Goal: Find specific page/section: Find specific page/section

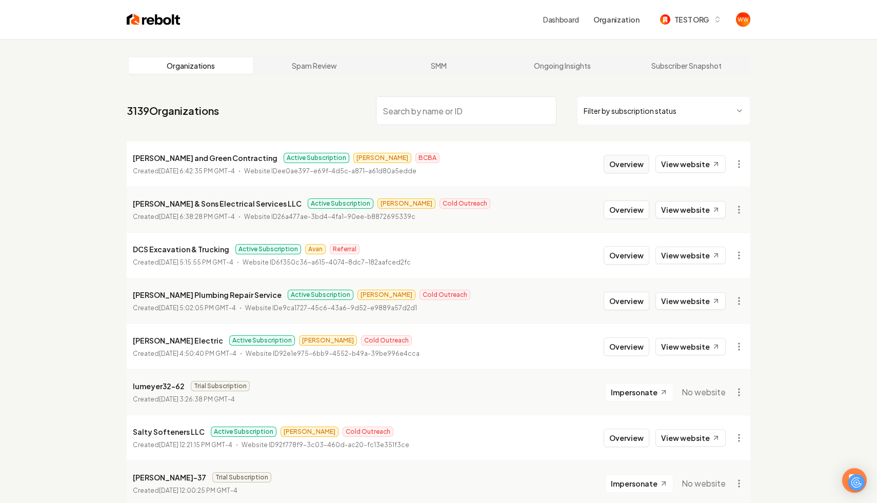
click at [630, 163] on button "Overview" at bounding box center [627, 164] width 46 height 18
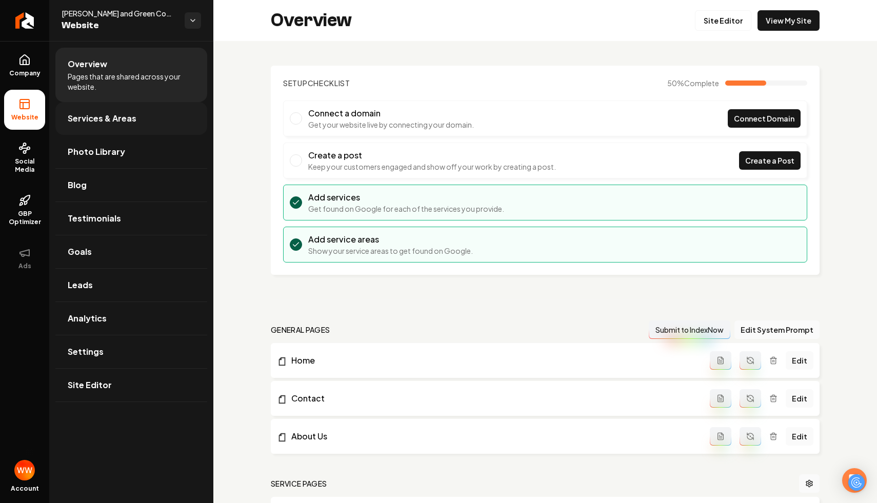
click at [155, 124] on link "Services & Areas" at bounding box center [131, 118] width 152 height 33
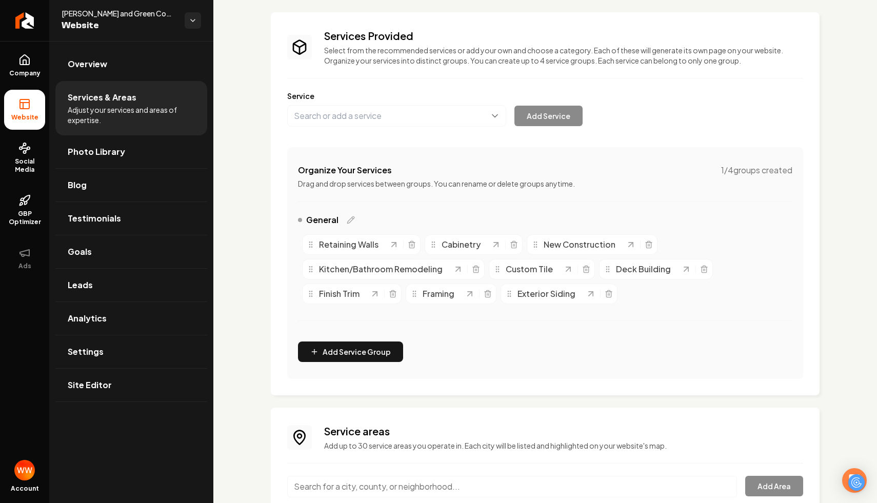
scroll to position [60, 0]
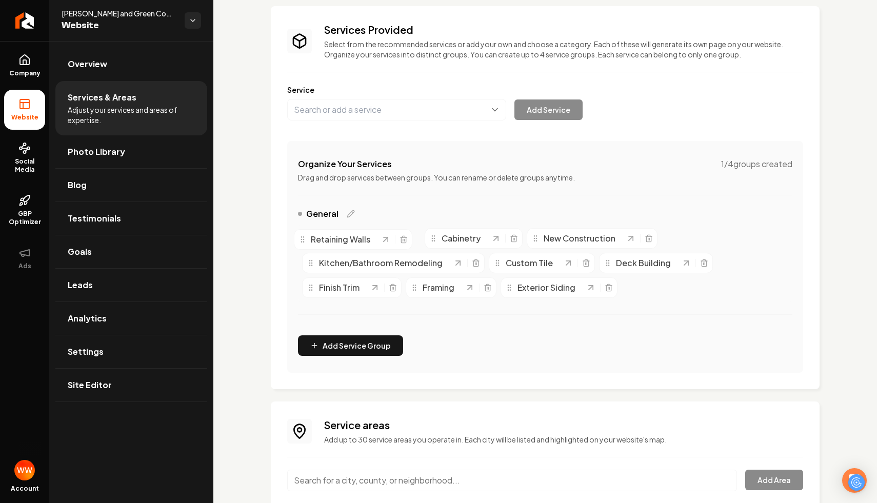
click at [324, 242] on span "Retaining Walls" at bounding box center [341, 239] width 60 height 12
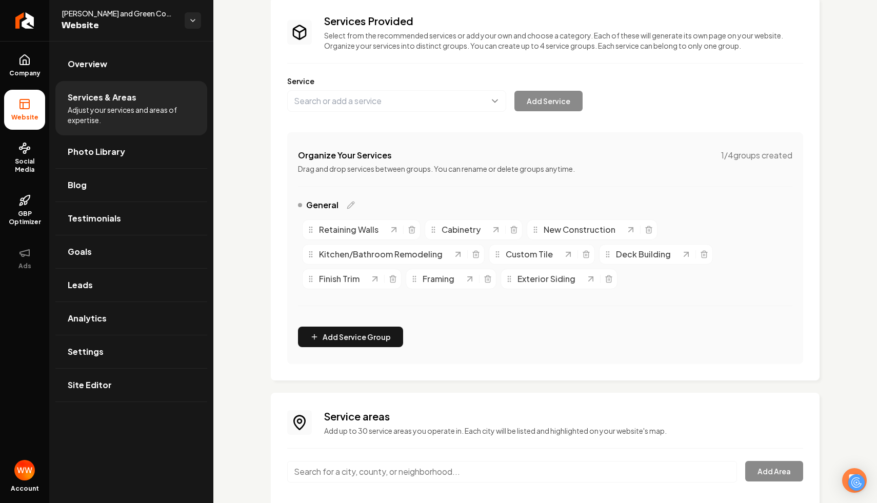
scroll to position [66, 0]
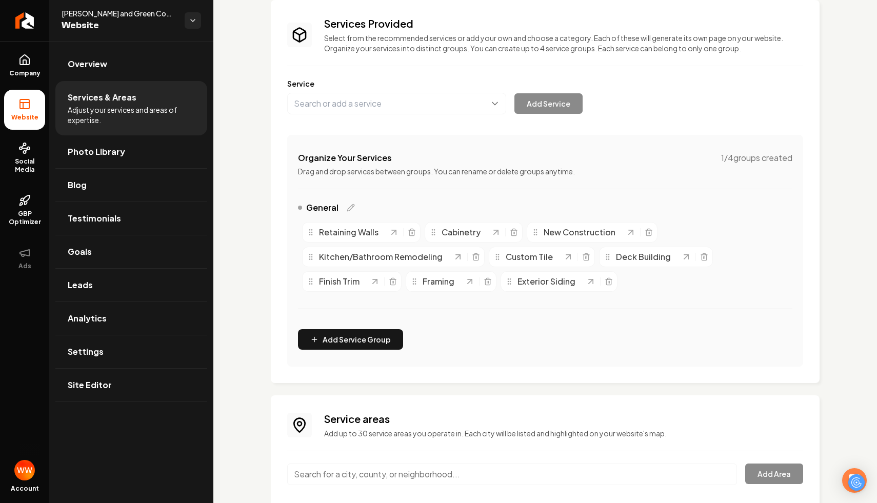
click at [343, 236] on span "Retaining Walls" at bounding box center [349, 232] width 60 height 12
drag, startPoint x: 343, startPoint y: 236, endPoint x: 336, endPoint y: 238, distance: 7.3
click at [336, 238] on span "Retaining Walls" at bounding box center [341, 234] width 60 height 12
click at [310, 234] on circle "Main content area" at bounding box center [309, 234] width 1 height 1
drag, startPoint x: 377, startPoint y: 234, endPoint x: 389, endPoint y: 240, distance: 13.8
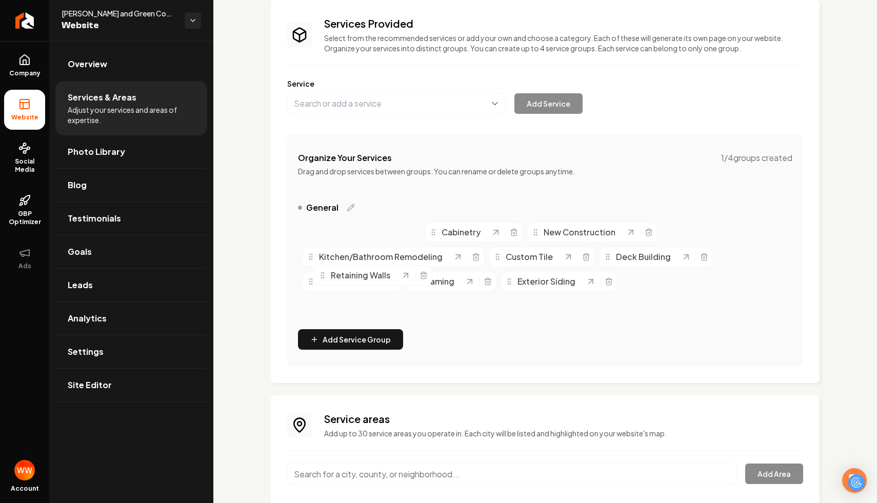
click at [389, 269] on span "Retaining Walls" at bounding box center [361, 275] width 60 height 12
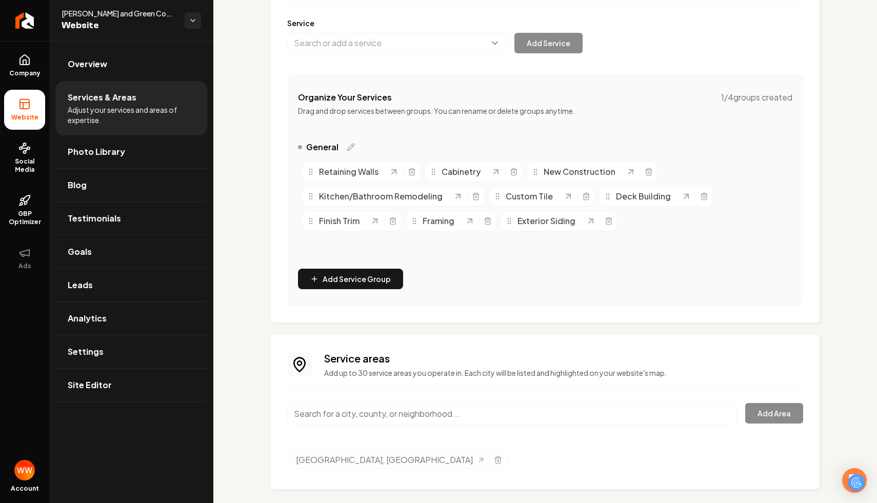
scroll to position [111, 0]
